Goal: Navigation & Orientation: Find specific page/section

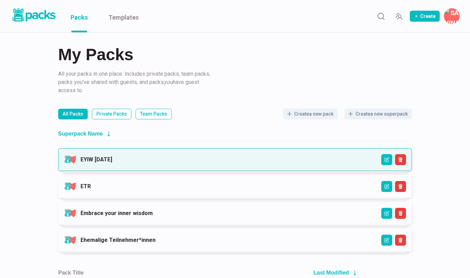
click at [112, 159] on link "EYIW [DATE]" at bounding box center [96, 159] width 32 height 7
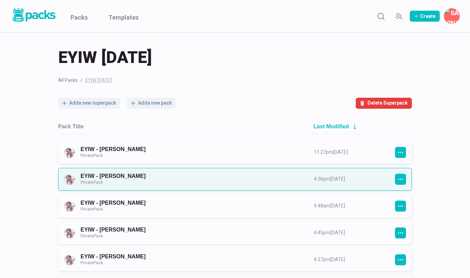
click at [163, 176] on link "EYIW - [PERSON_NAME] Private Pack" at bounding box center [190, 179] width 221 height 13
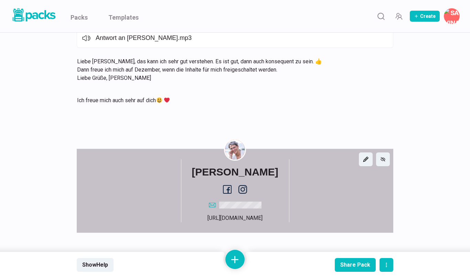
scroll to position [1232, 0]
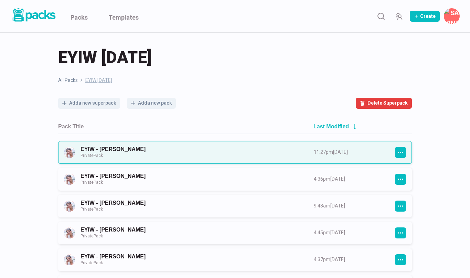
click at [113, 151] on link "EYIW - [PERSON_NAME] Private Pack" at bounding box center [190, 152] width 221 height 13
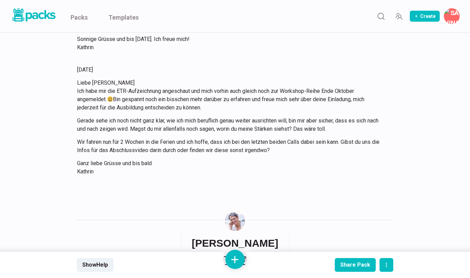
scroll to position [2563, 0]
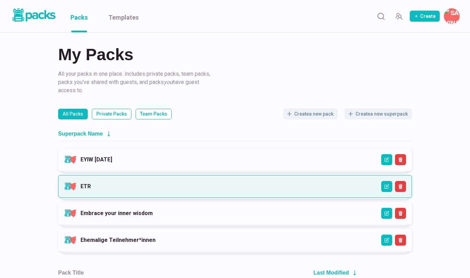
click at [91, 186] on link "ETR" at bounding box center [85, 186] width 10 height 7
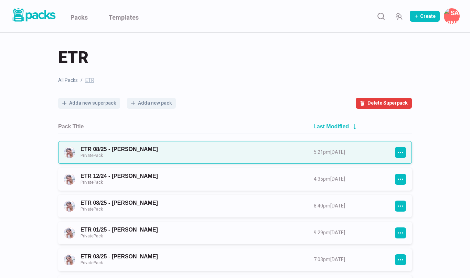
click at [229, 149] on link "ETR 08/25 - [PERSON_NAME] Private Pack" at bounding box center [190, 152] width 221 height 13
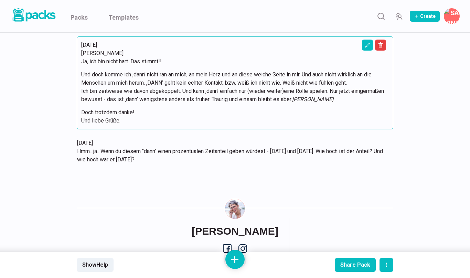
scroll to position [3096, 0]
